Goal: Find specific page/section: Find specific page/section

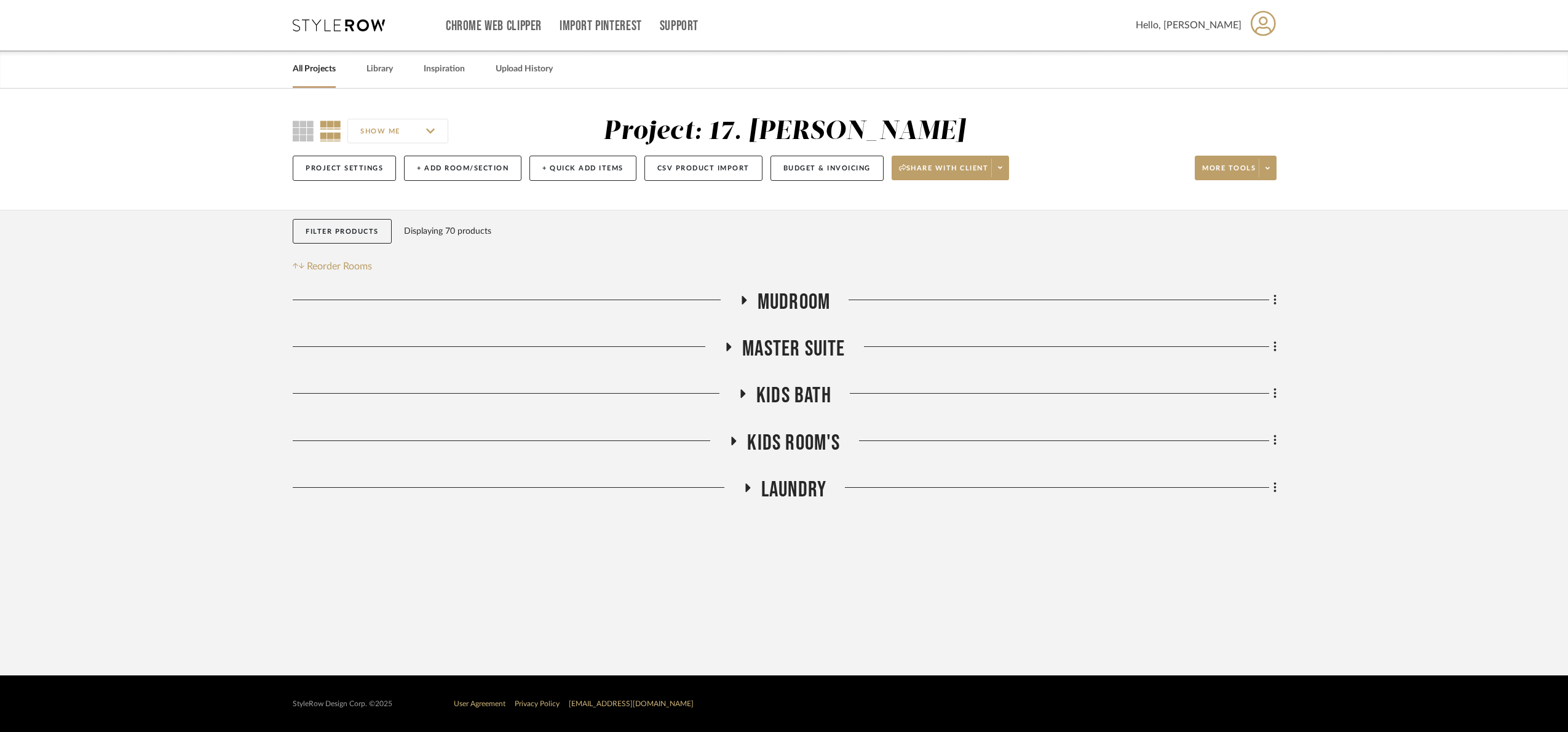
click at [780, 424] on div "Mudroom Master Suite Kids Bath Kids Room's Laundry Sorry, we can’t find any pro…" at bounding box center [784, 398] width 984 height 219
click at [779, 433] on span "Kids Room's" at bounding box center [794, 443] width 93 height 27
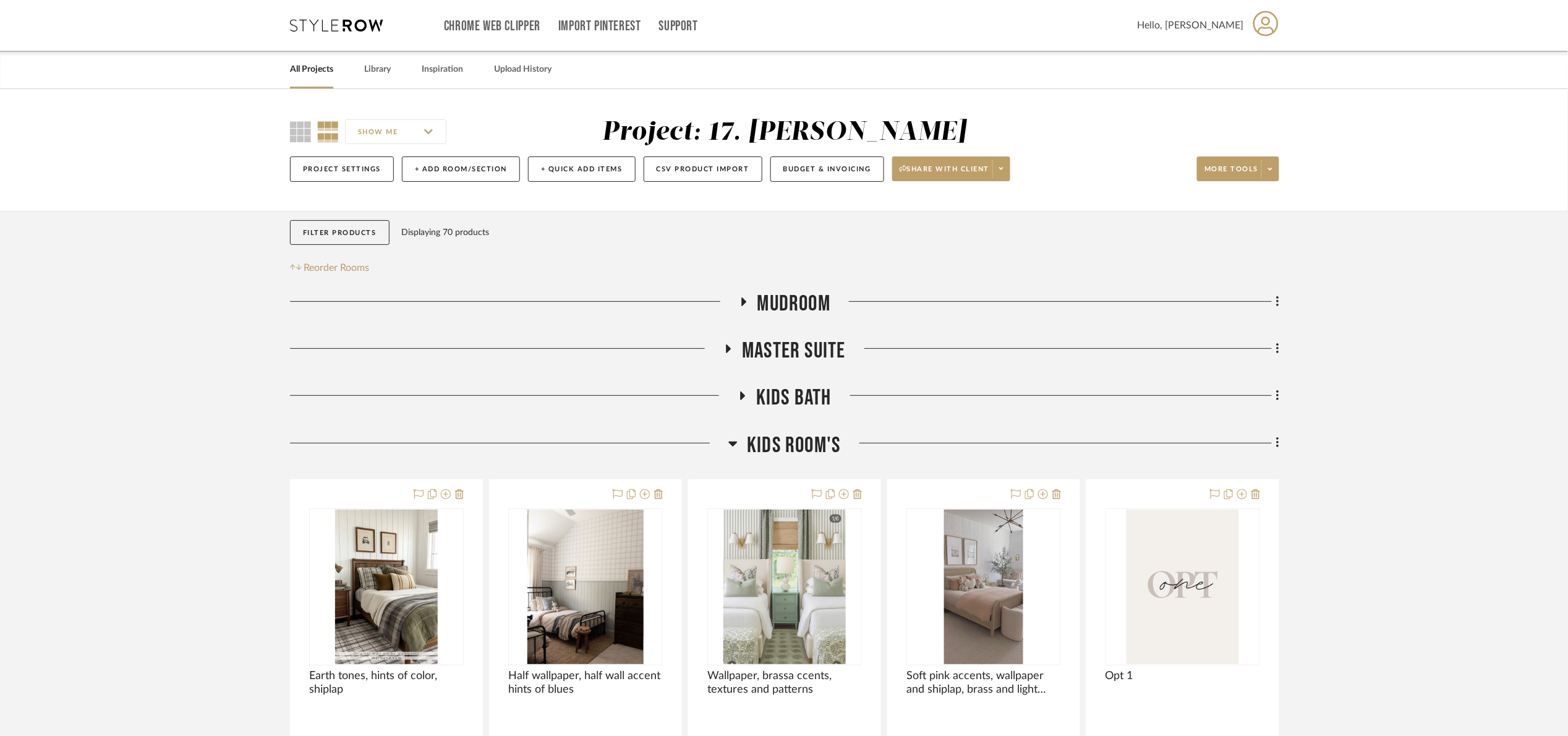
drag, startPoint x: 786, startPoint y: 446, endPoint x: 785, endPoint y: 432, distance: 14.0
click at [786, 447] on span "Kids Room's" at bounding box center [794, 445] width 94 height 27
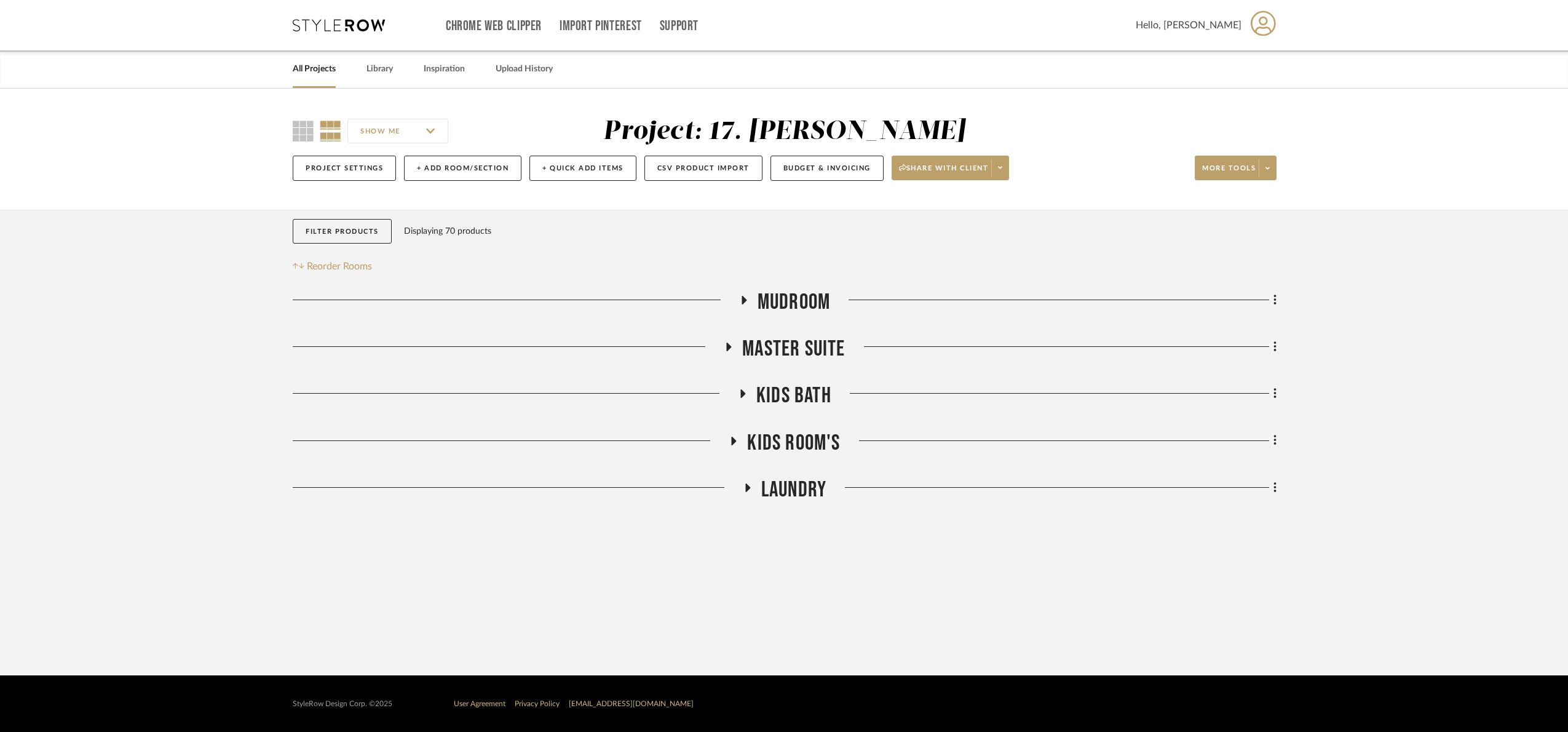
click at [780, 399] on span "Kids Bath" at bounding box center [794, 396] width 75 height 27
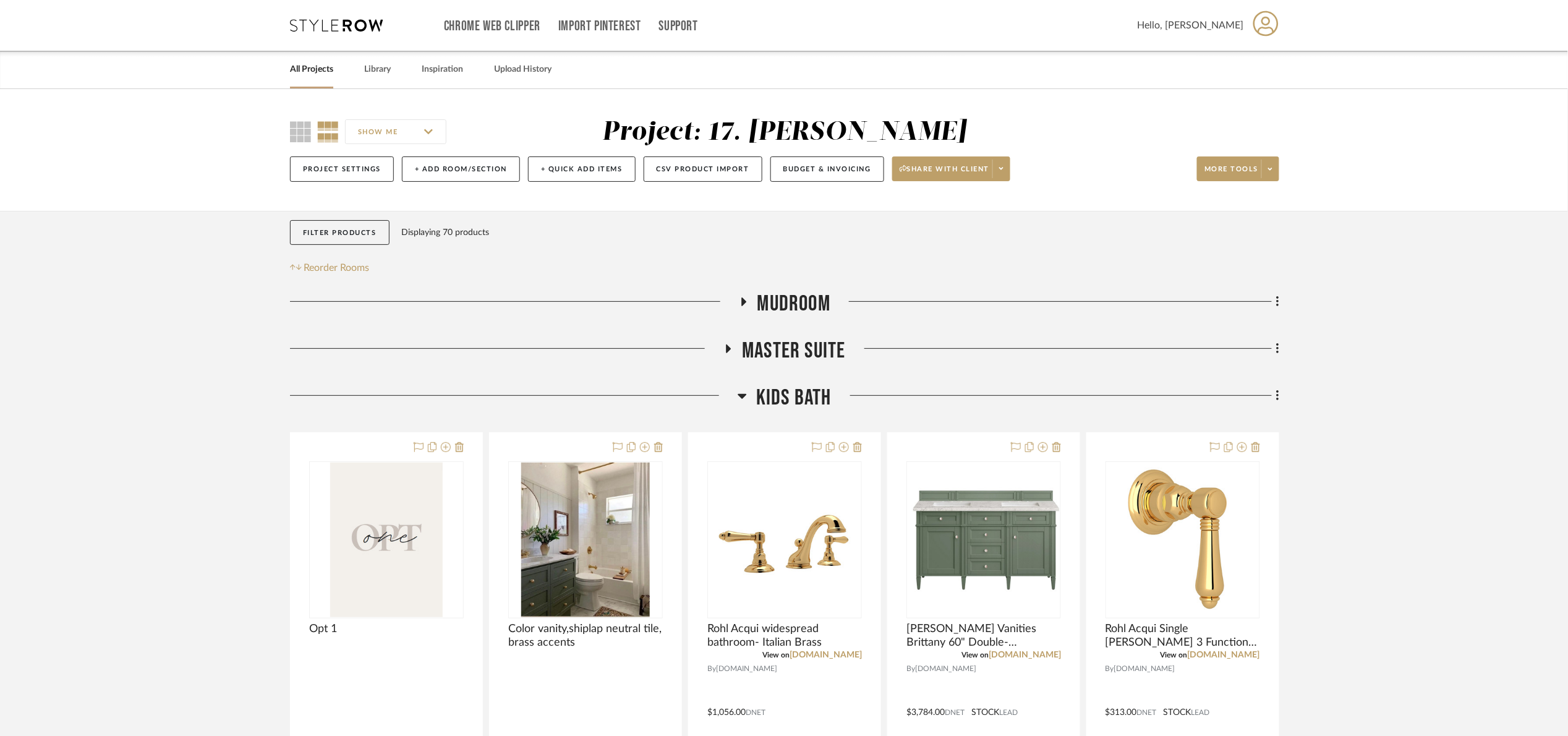
click at [784, 401] on span "Kids Bath" at bounding box center [793, 399] width 75 height 27
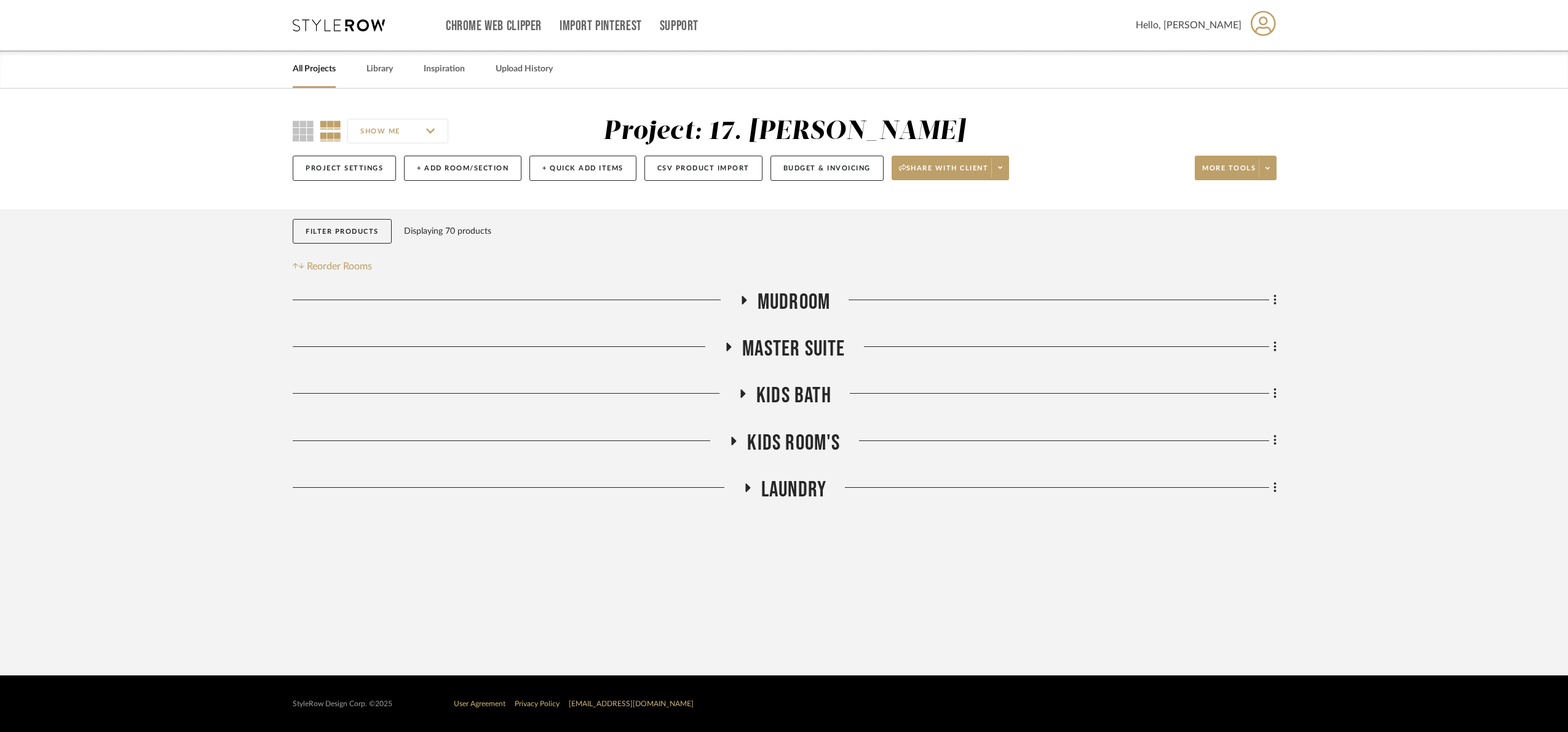
click at [801, 341] on span "Master Suite" at bounding box center [794, 349] width 103 height 27
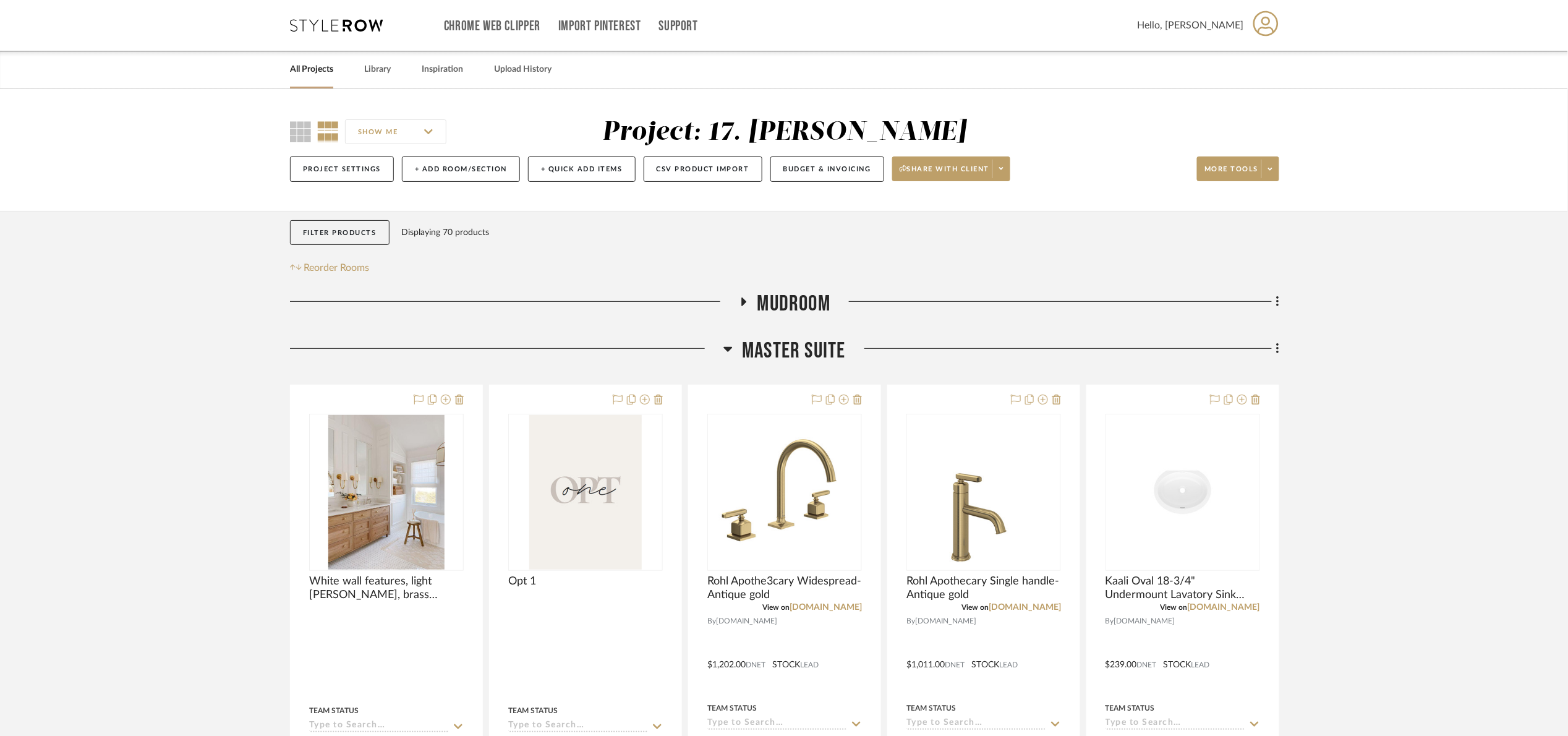
click at [805, 344] on span "Master Suite" at bounding box center [794, 351] width 103 height 27
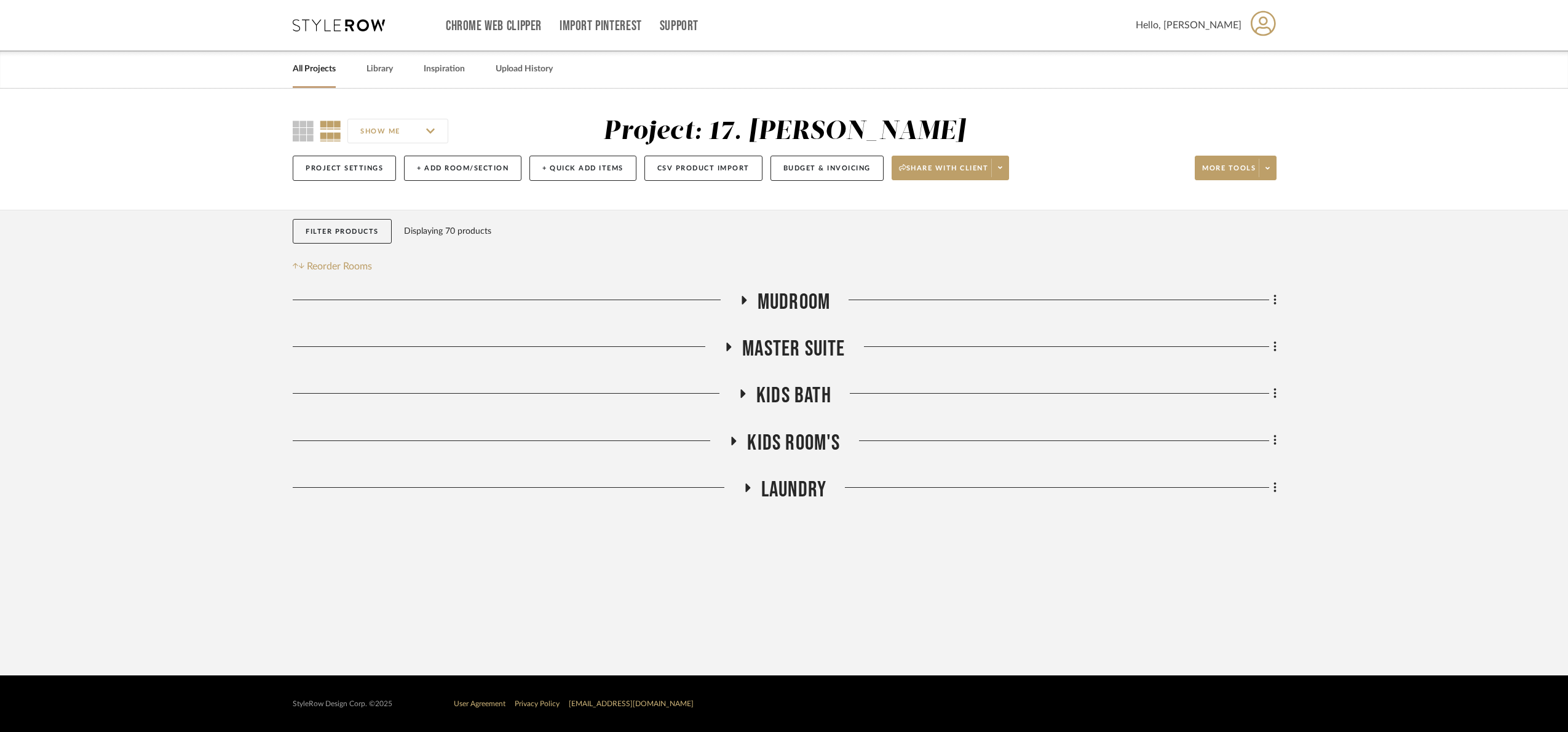
drag, startPoint x: 806, startPoint y: 285, endPoint x: 812, endPoint y: 300, distance: 16.2
click at [806, 285] on div "Filter Products Displaying 70 products Reorder Rooms LOADING Mudroom Master Sui…" at bounding box center [784, 379] width 984 height 338
click at [813, 301] on span "Mudroom" at bounding box center [794, 302] width 72 height 27
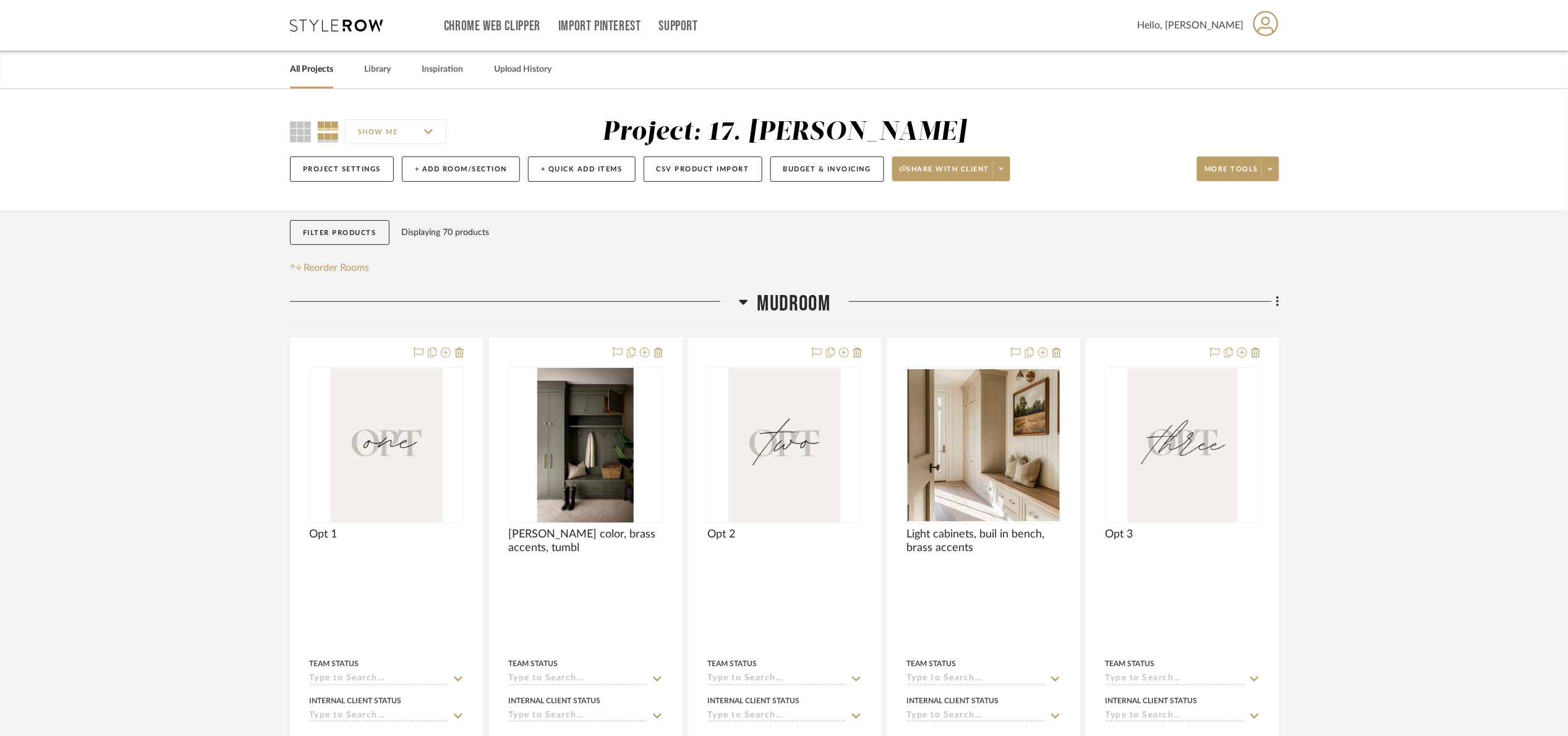
click at [821, 309] on span "Mudroom" at bounding box center [794, 304] width 73 height 27
